Goal: Communication & Community: Connect with others

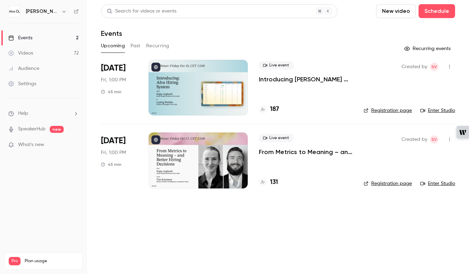
click at [391, 15] on button "New video" at bounding box center [396, 11] width 40 height 14
click at [391, 23] on li "Record" at bounding box center [415, 30] width 75 height 18
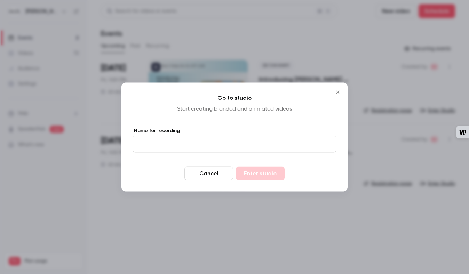
click at [194, 143] on input "Name for recording" at bounding box center [234, 144] width 204 height 17
type input "****"
click at [244, 174] on button "Enter studio" at bounding box center [260, 173] width 49 height 14
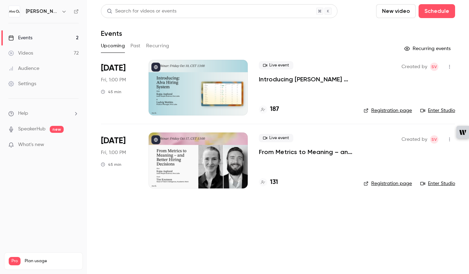
click at [448, 67] on icon "button" at bounding box center [449, 66] width 6 height 5
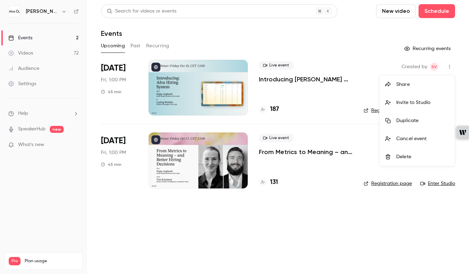
click at [424, 106] on li "Invite to Studio" at bounding box center [416, 102] width 75 height 18
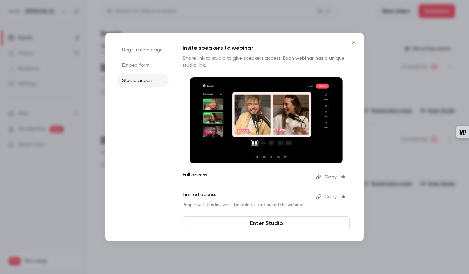
click at [338, 175] on button "Copy link" at bounding box center [331, 176] width 36 height 11
click at [337, 178] on button "Copy link" at bounding box center [331, 176] width 36 height 11
click at [349, 41] on icon "Close" at bounding box center [353, 43] width 8 height 6
